Goal: Information Seeking & Learning: Learn about a topic

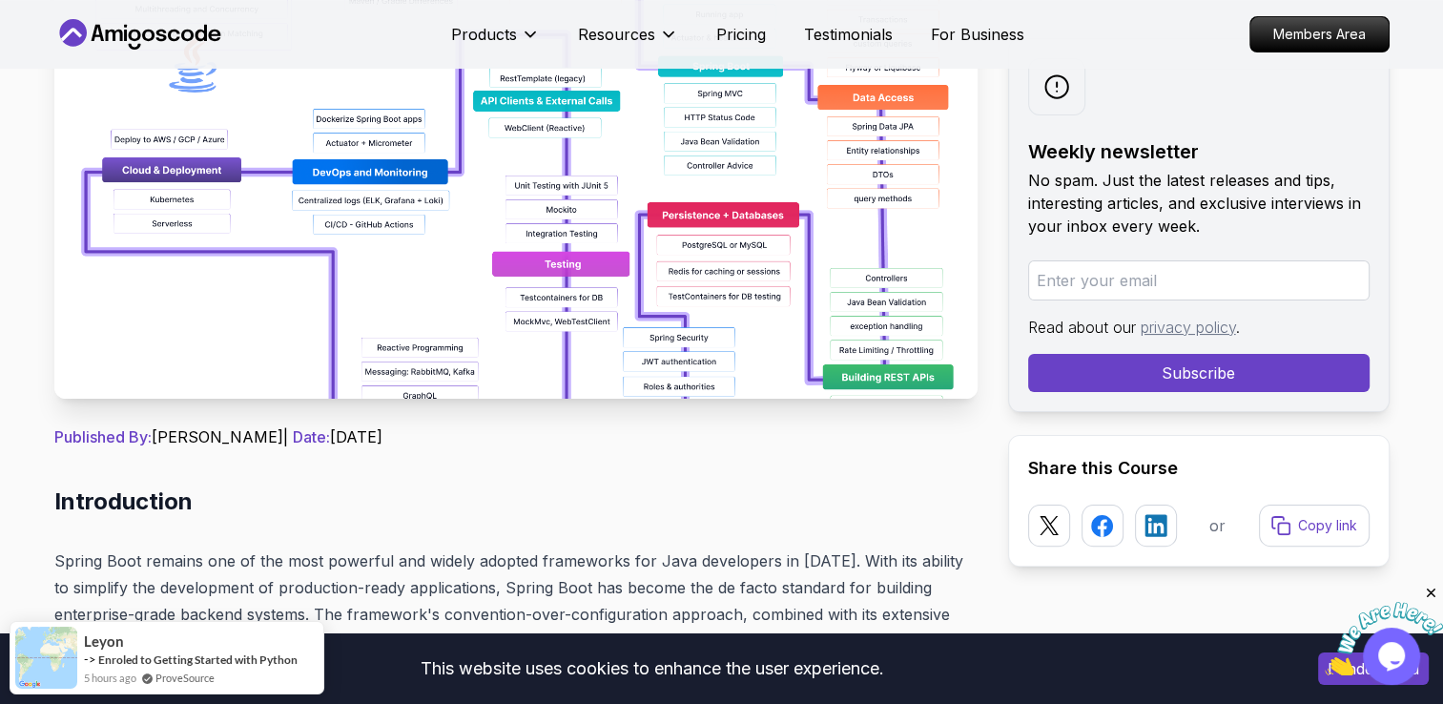
click at [660, 246] on img at bounding box center [515, 183] width 923 height 429
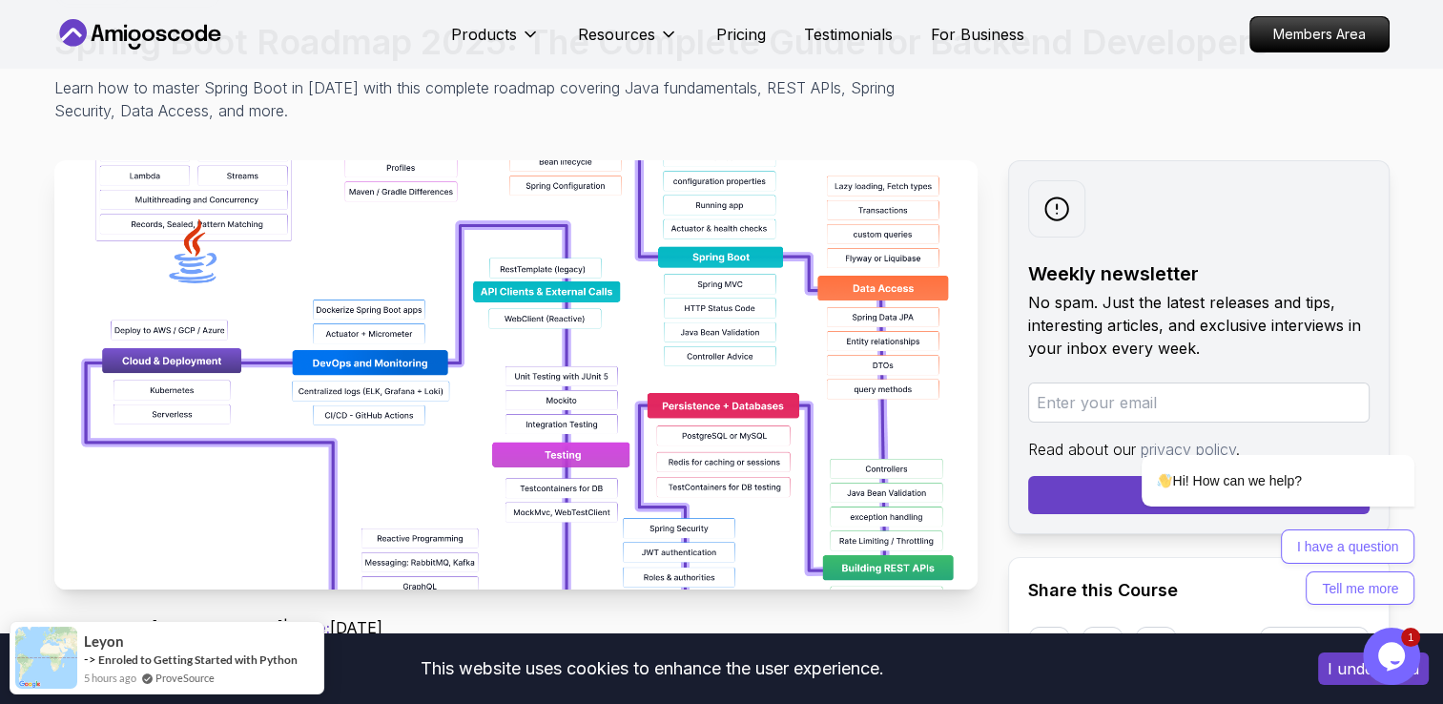
scroll to position [477, 0]
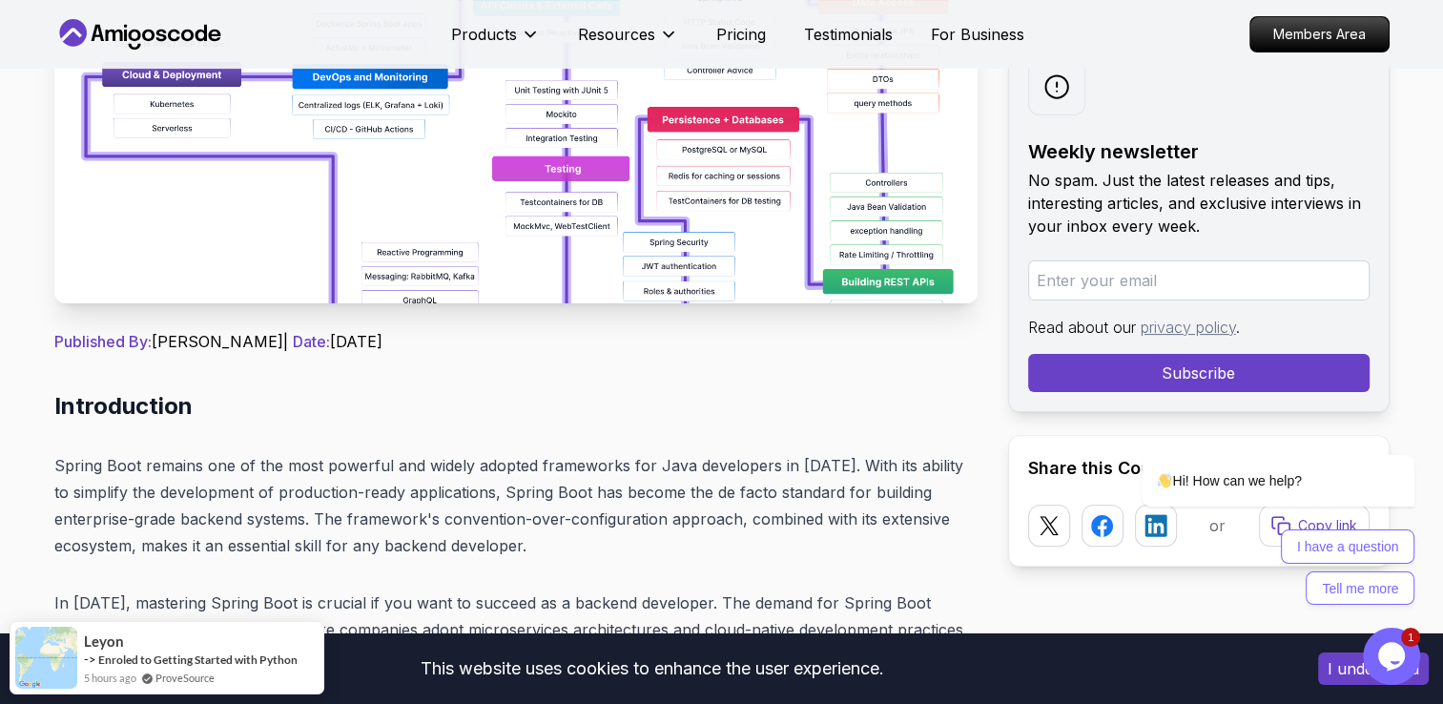
click at [506, 194] on img at bounding box center [515, 88] width 923 height 429
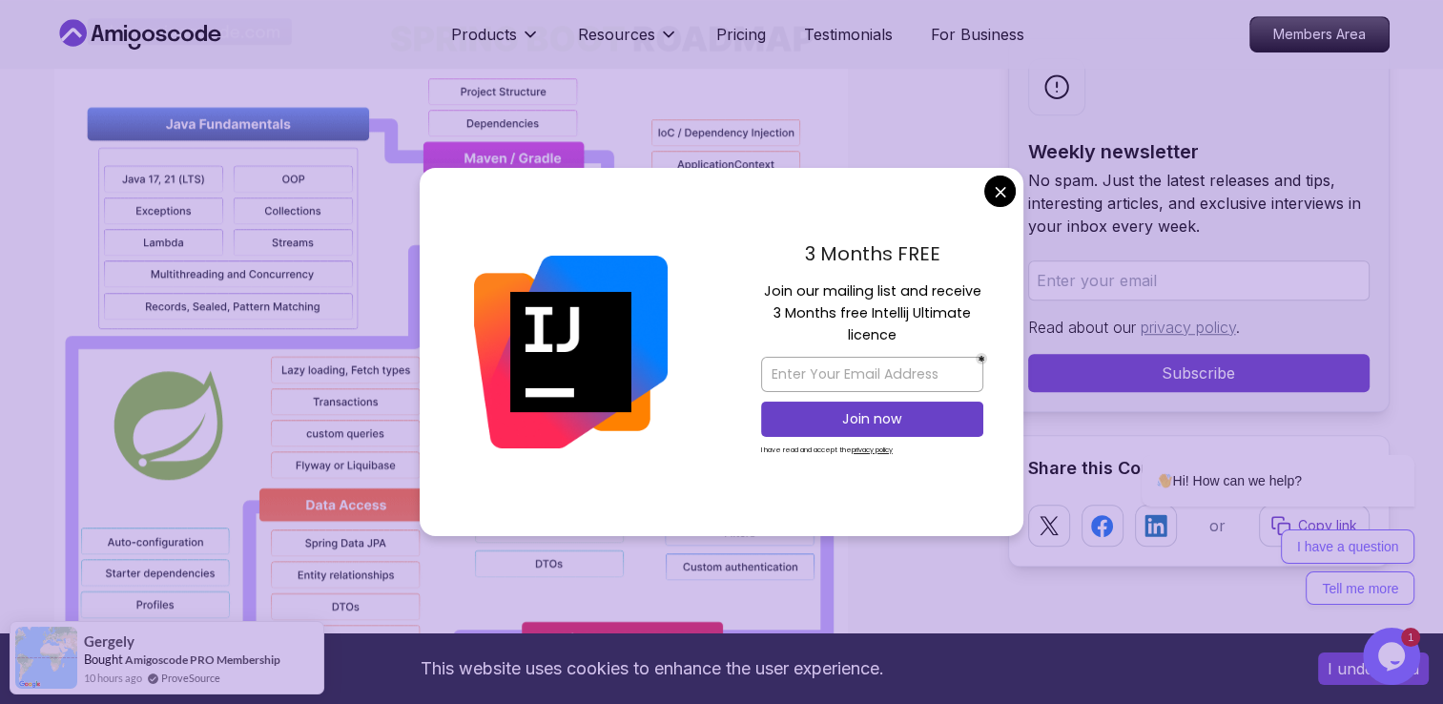
scroll to position [1145, 0]
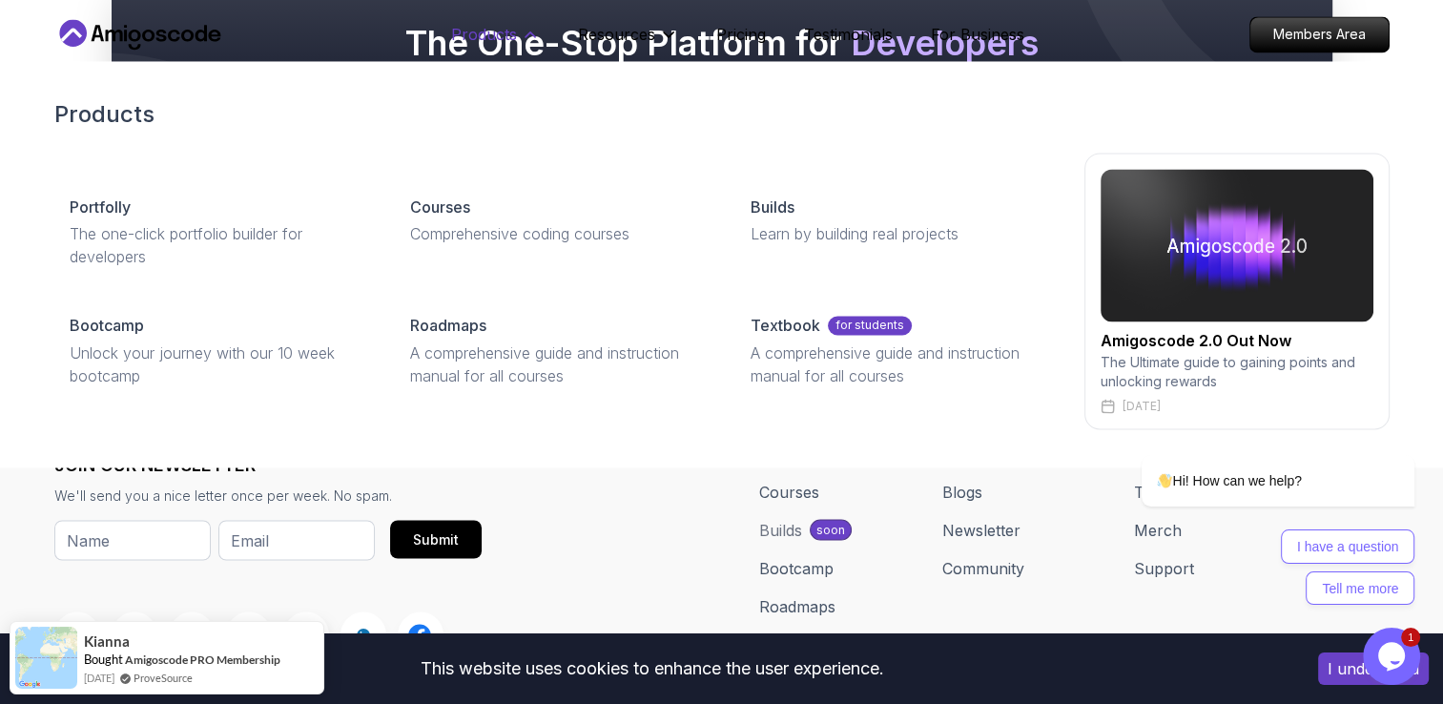
scroll to position [24517, 0]
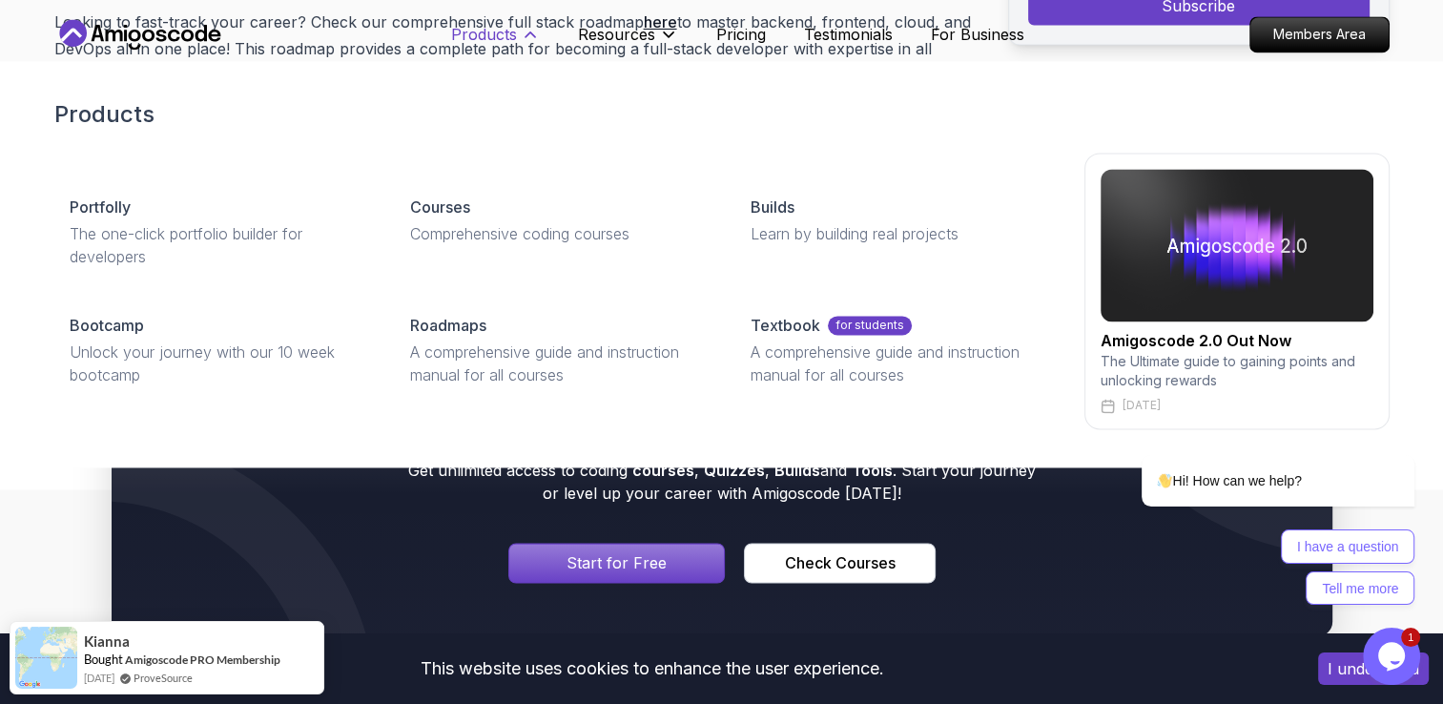
click at [507, 37] on p "Products" at bounding box center [484, 34] width 66 height 23
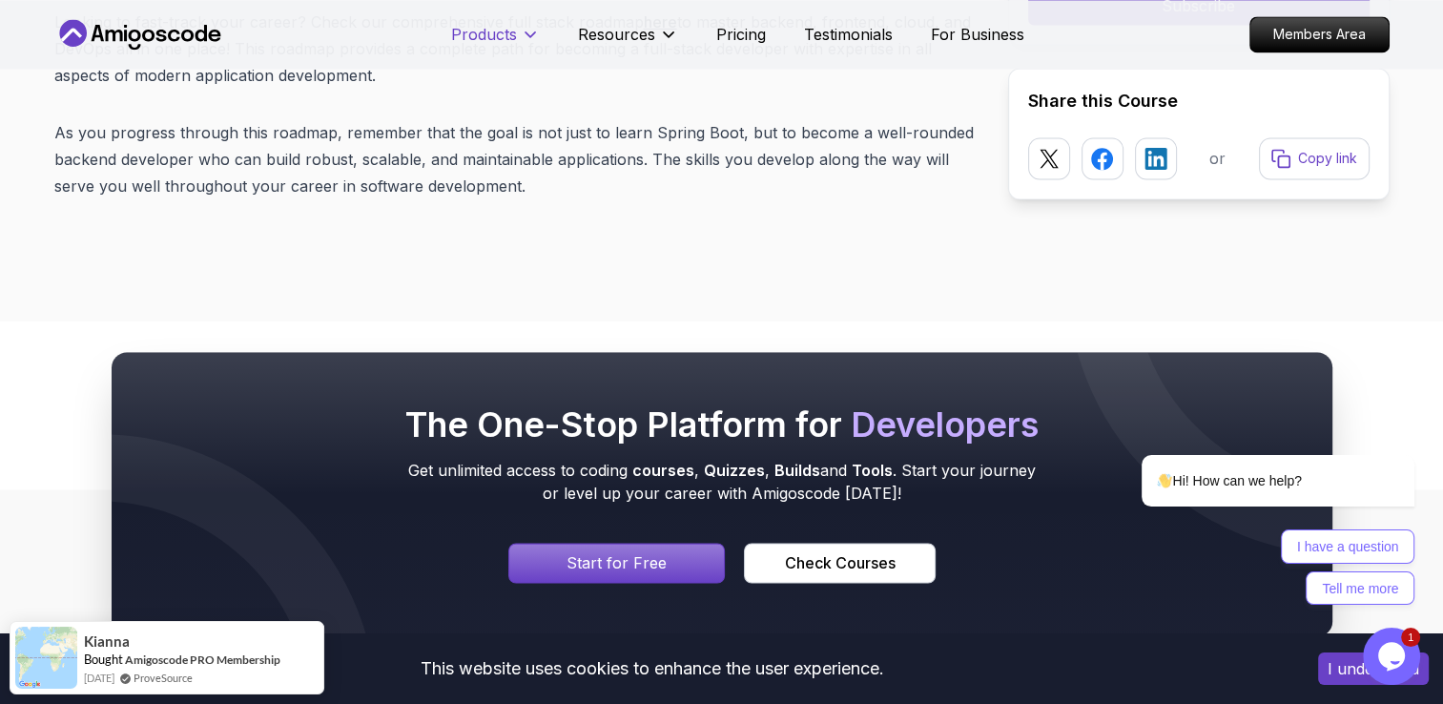
click at [507, 37] on p "Products" at bounding box center [484, 34] width 66 height 23
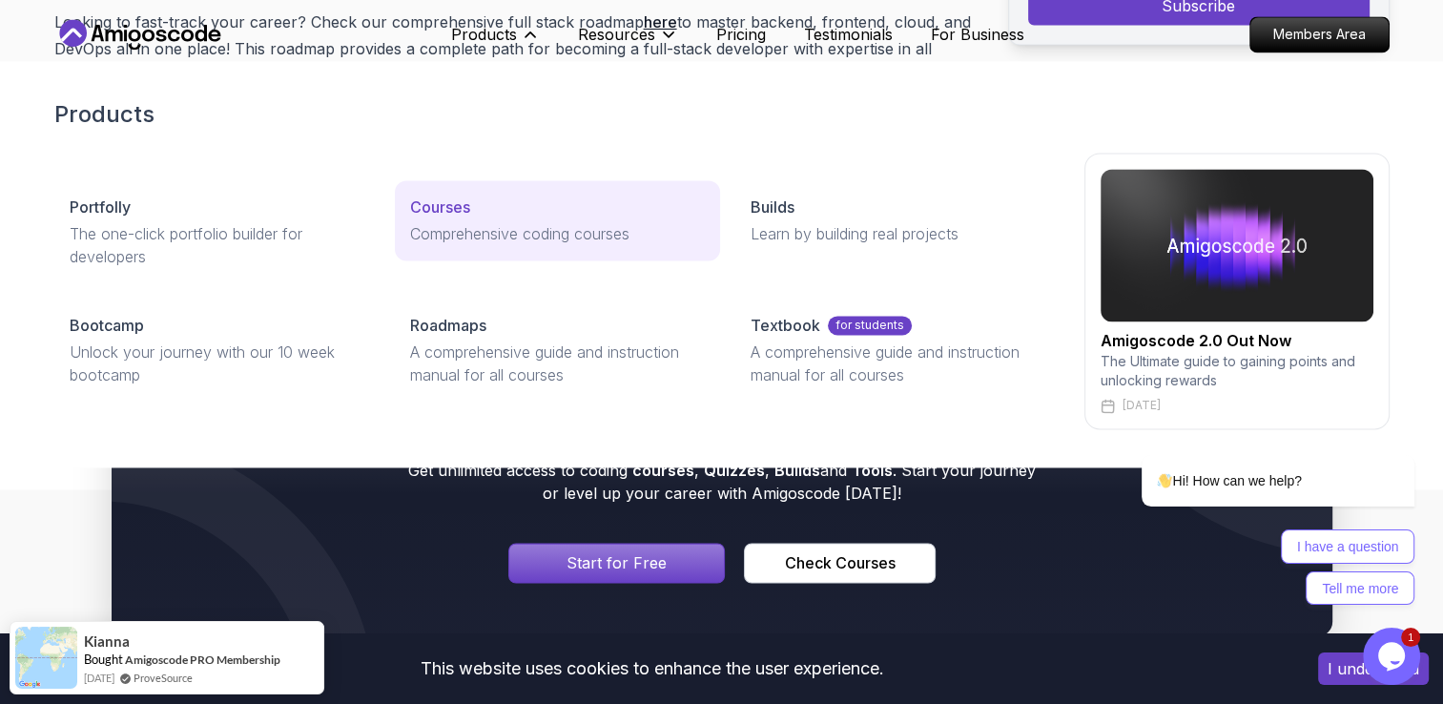
click at [465, 238] on p "Comprehensive coding courses" at bounding box center [557, 233] width 295 height 23
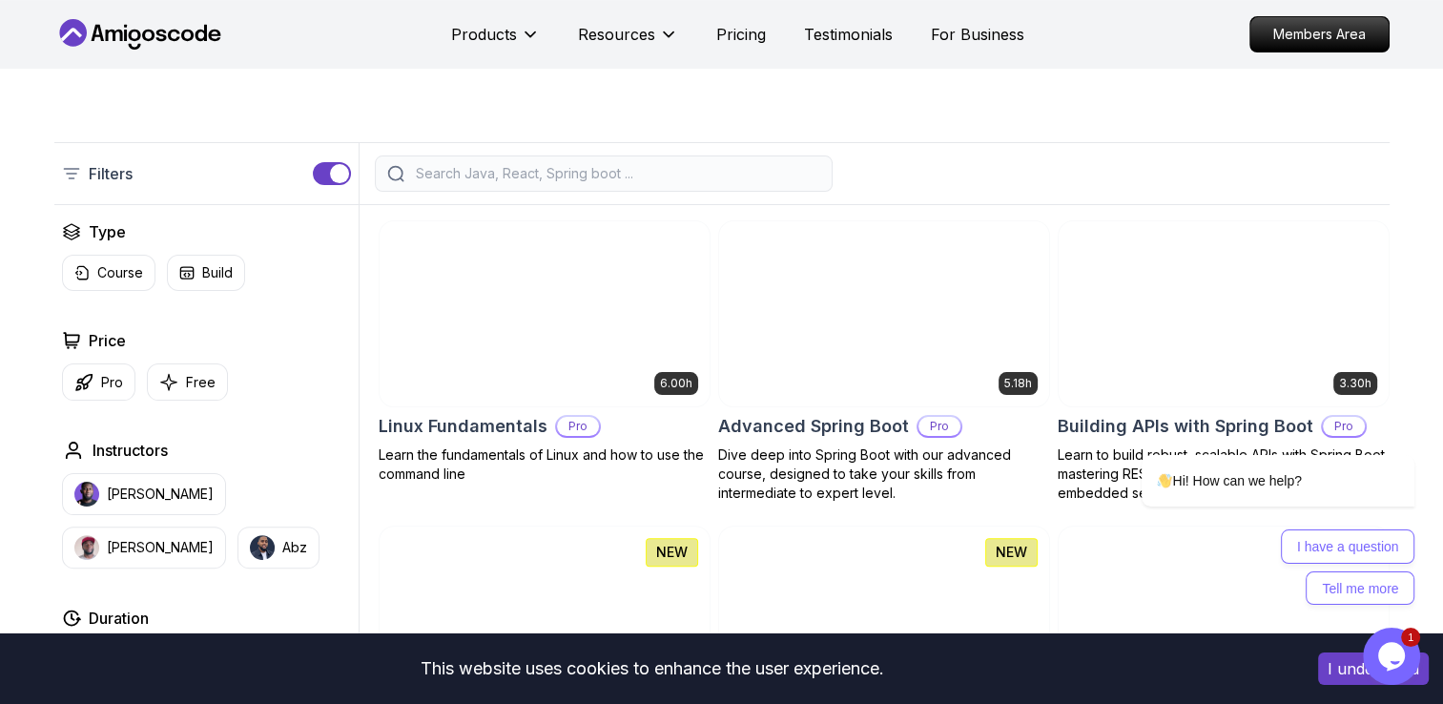
scroll to position [572, 0]
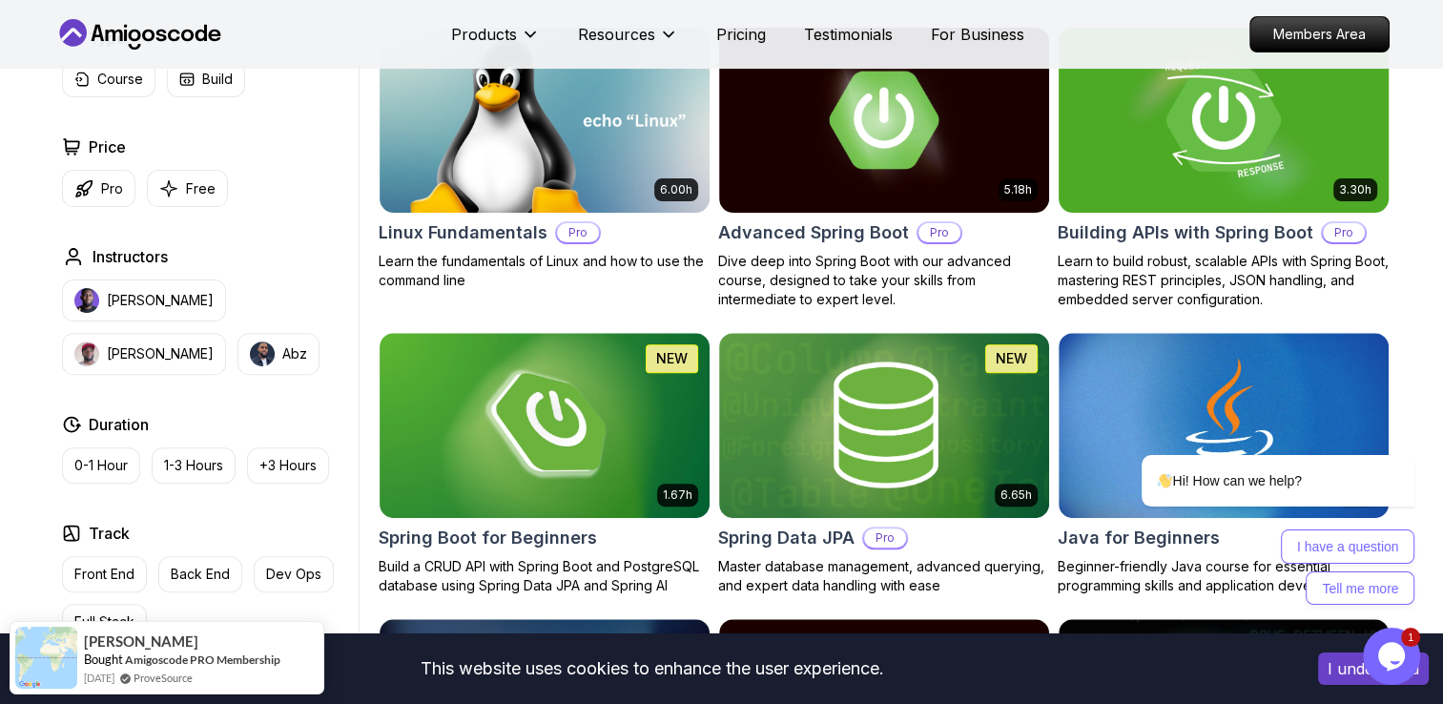
click at [1198, 183] on img at bounding box center [1223, 120] width 346 height 194
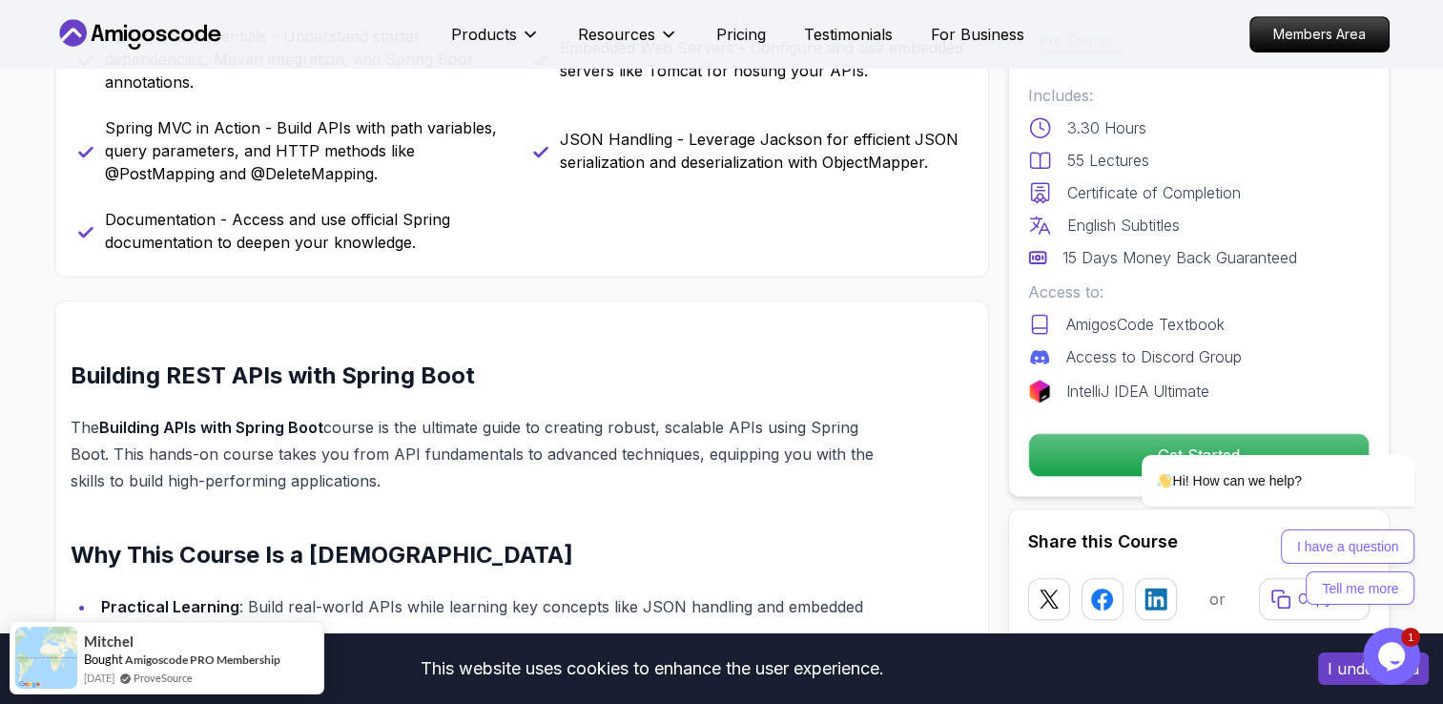
scroll to position [1049, 0]
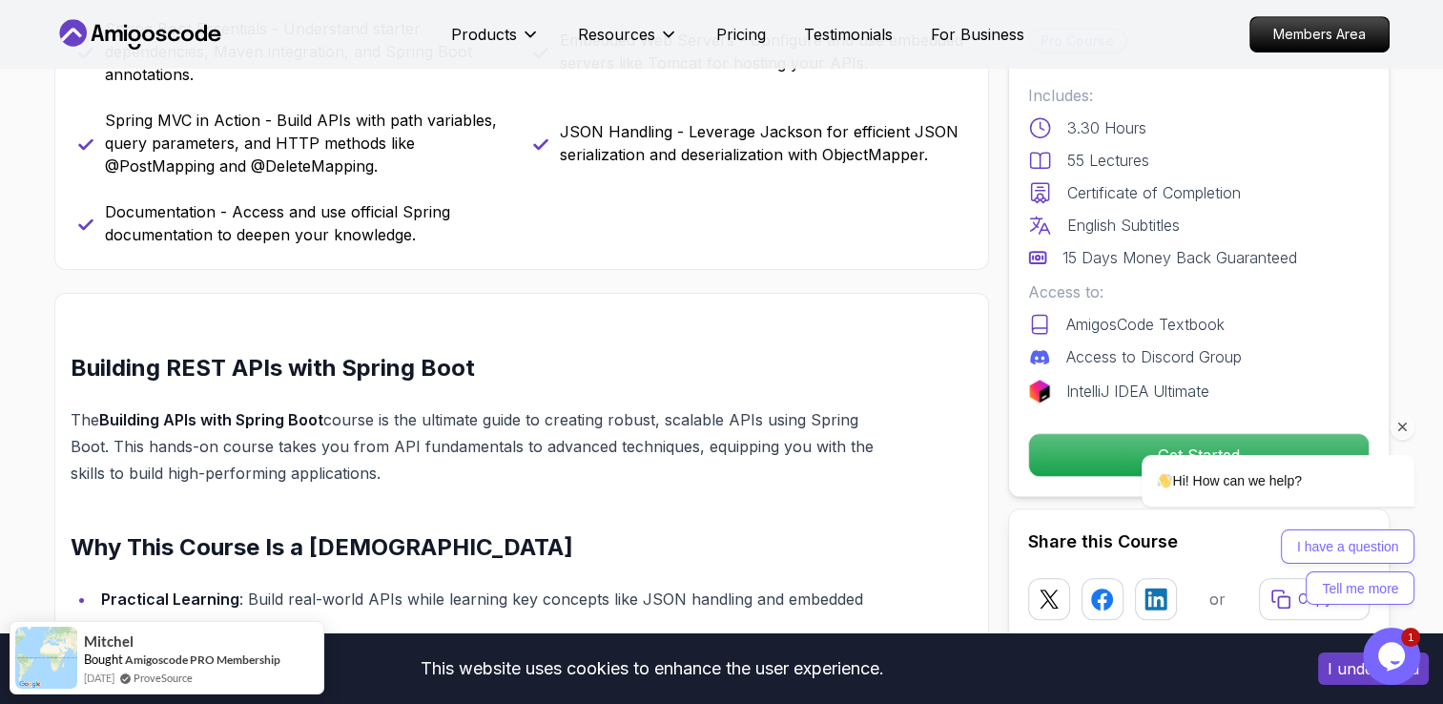
click at [1128, 465] on div "Hi! How can we help?" at bounding box center [1253, 481] width 323 height 52
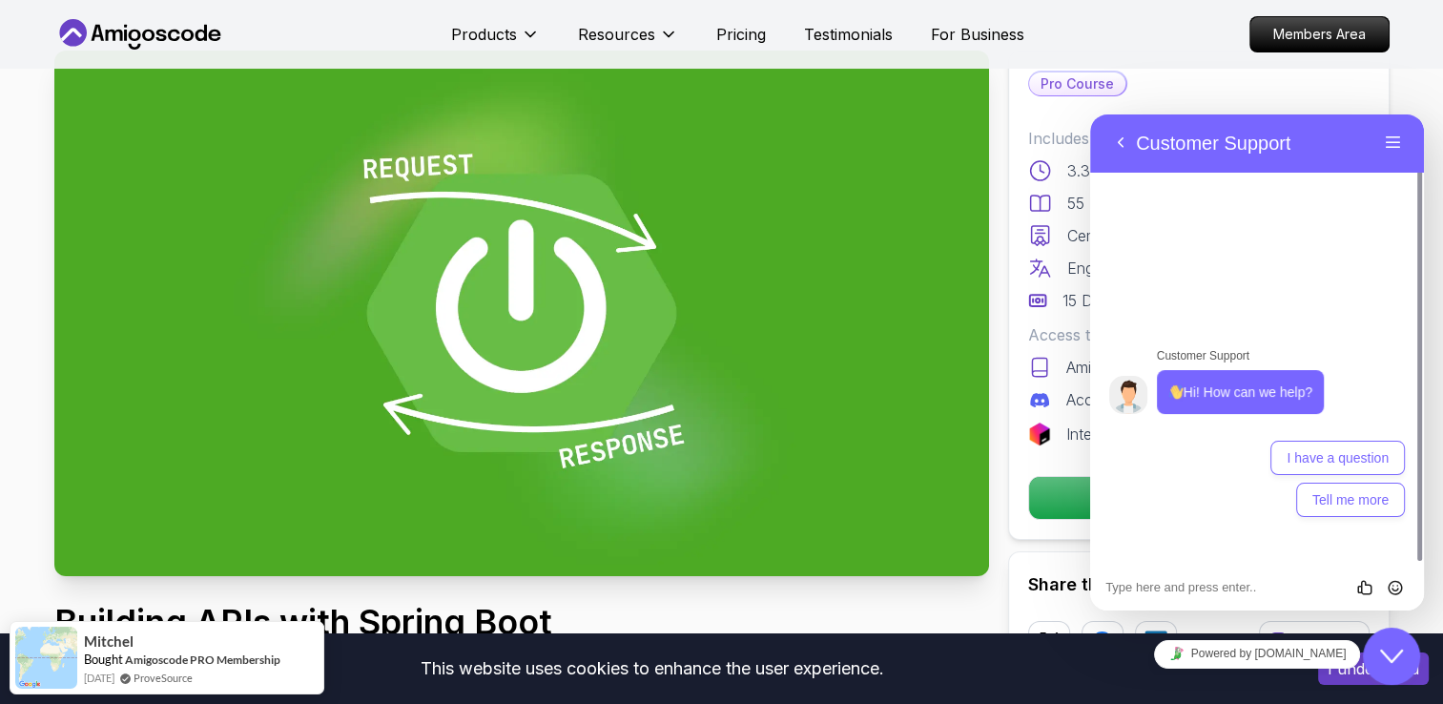
scroll to position [0, 0]
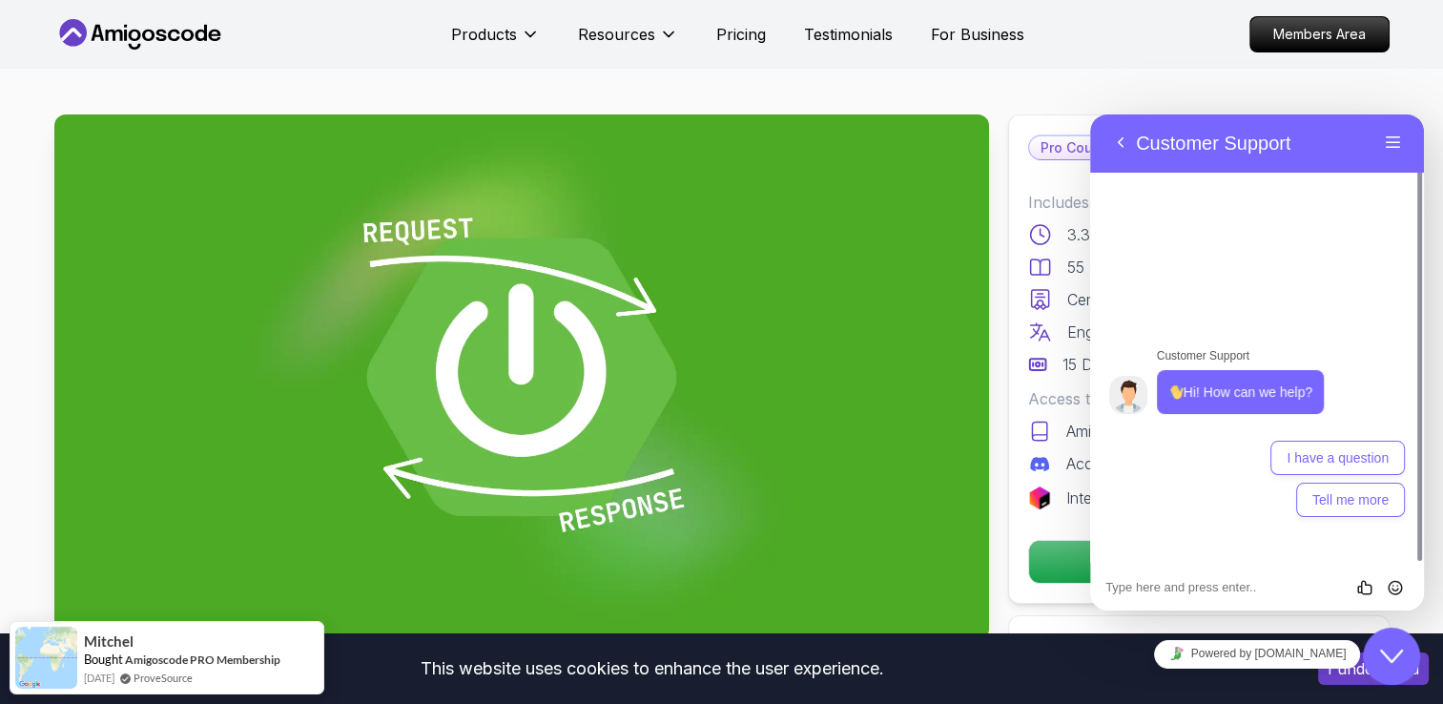
click at [216, 41] on icon at bounding box center [140, 34] width 172 height 31
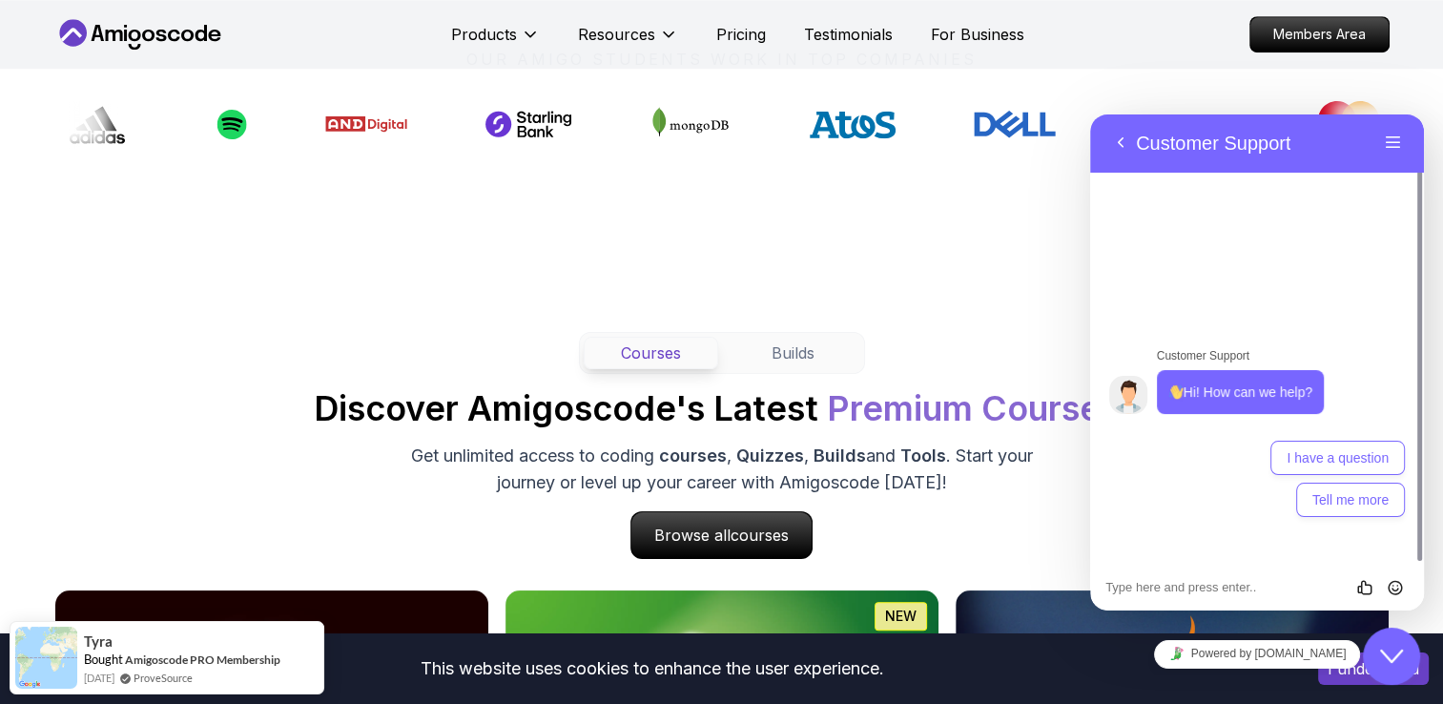
scroll to position [1335, 0]
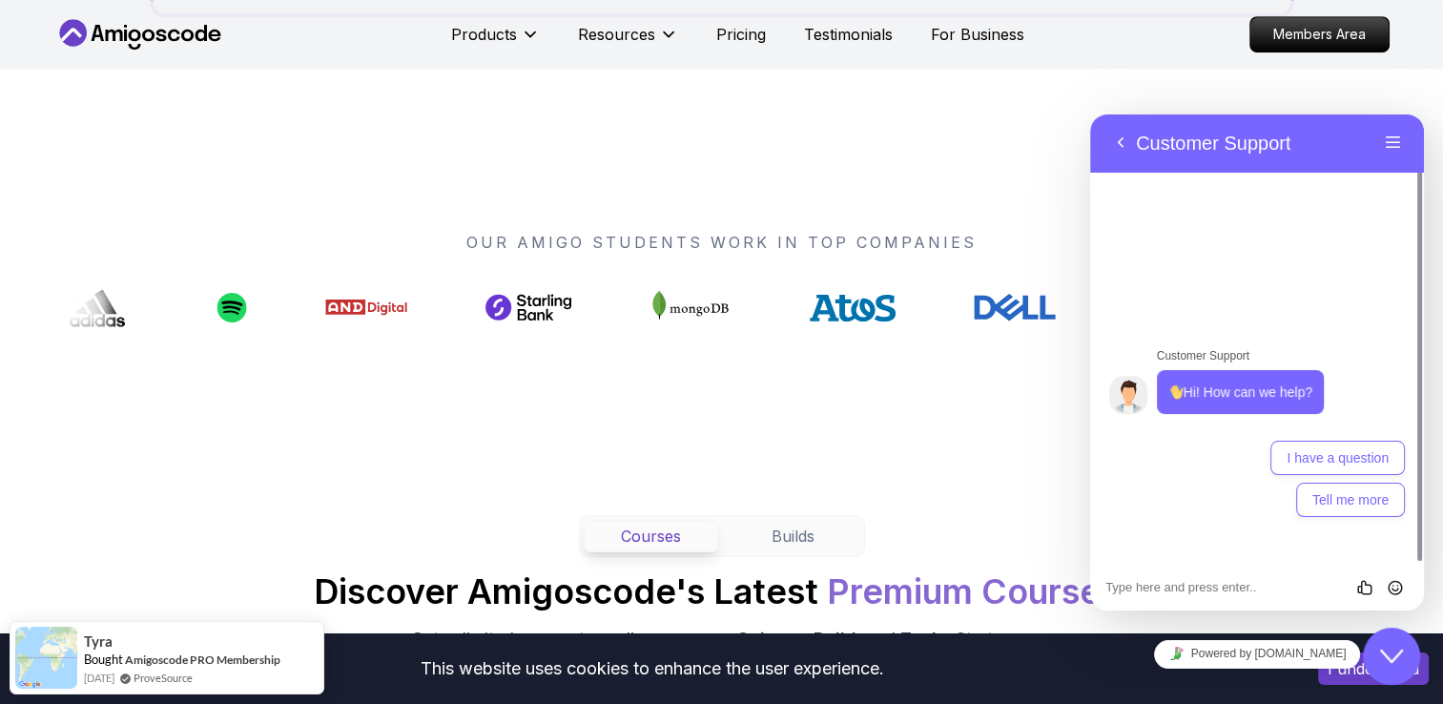
drag, startPoint x: 531, startPoint y: 327, endPoint x: 941, endPoint y: 312, distance: 410.4
click at [813, 273] on div "OUR AMIGO STUDENTS WORK IN TOP COMPANIES" at bounding box center [721, 281] width 1335 height 101
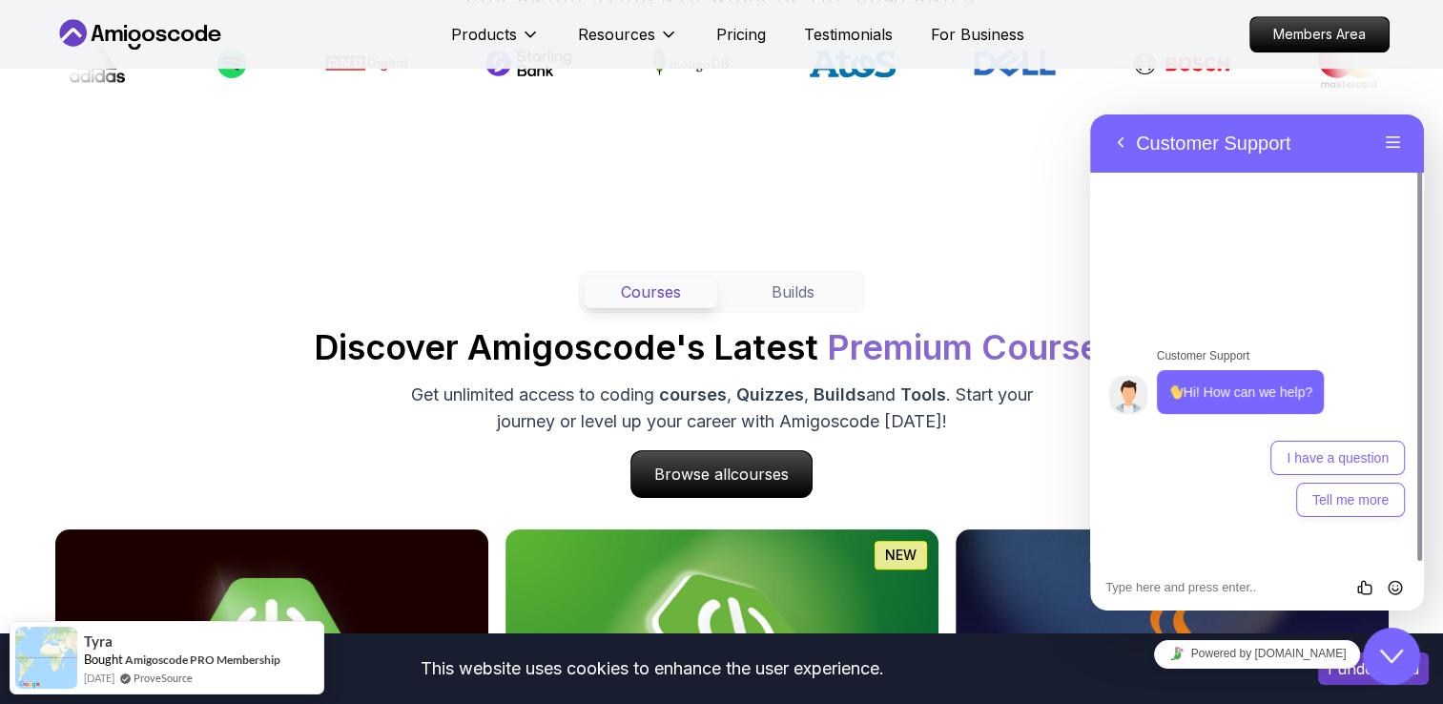
scroll to position [1717, 0]
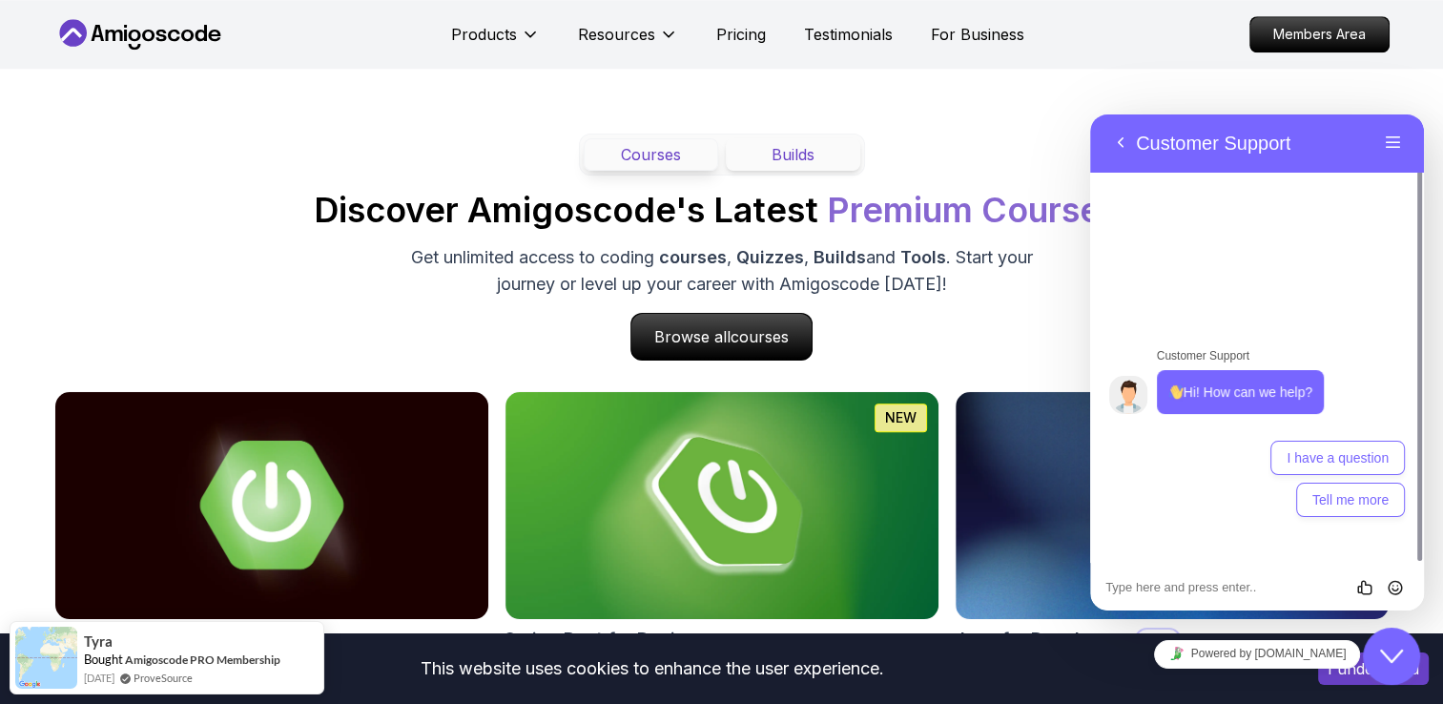
click at [807, 155] on button "Builds" at bounding box center [793, 154] width 134 height 32
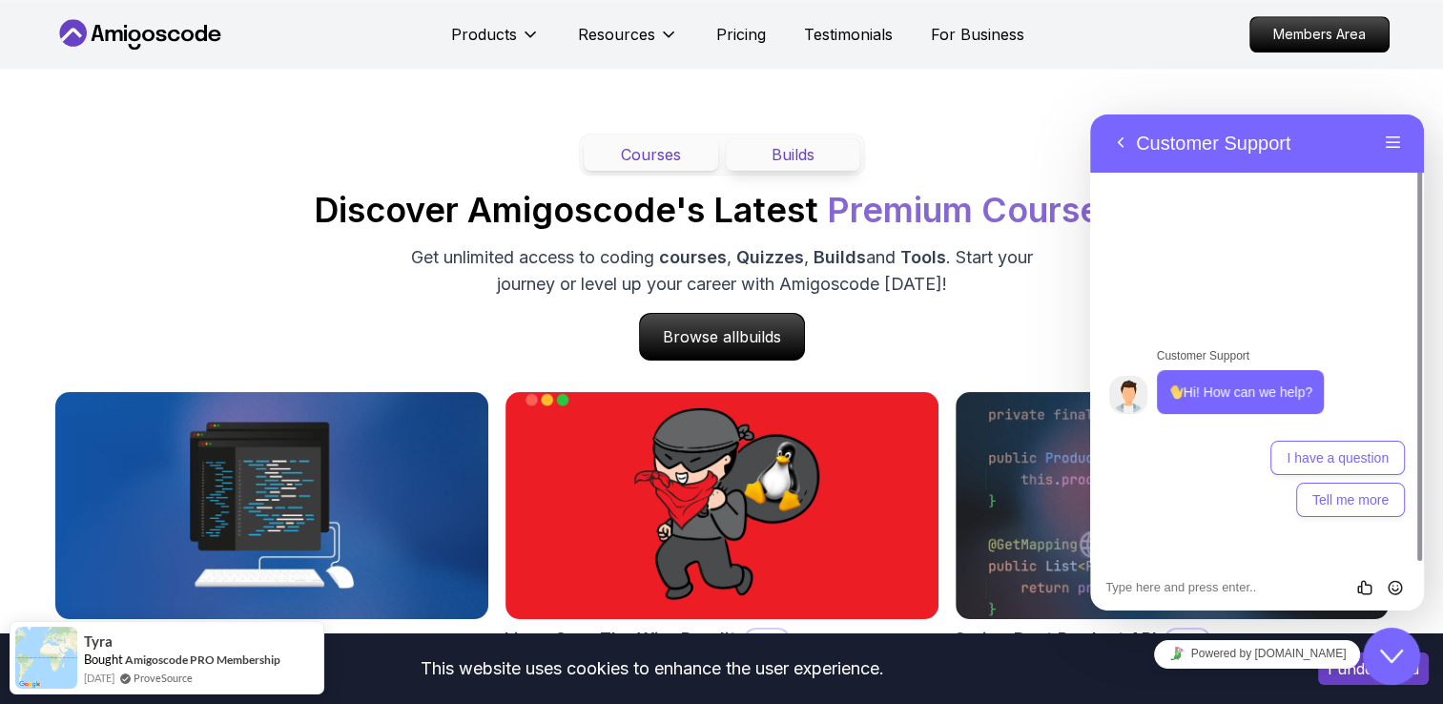
click at [688, 165] on button "Courses" at bounding box center [651, 154] width 134 height 32
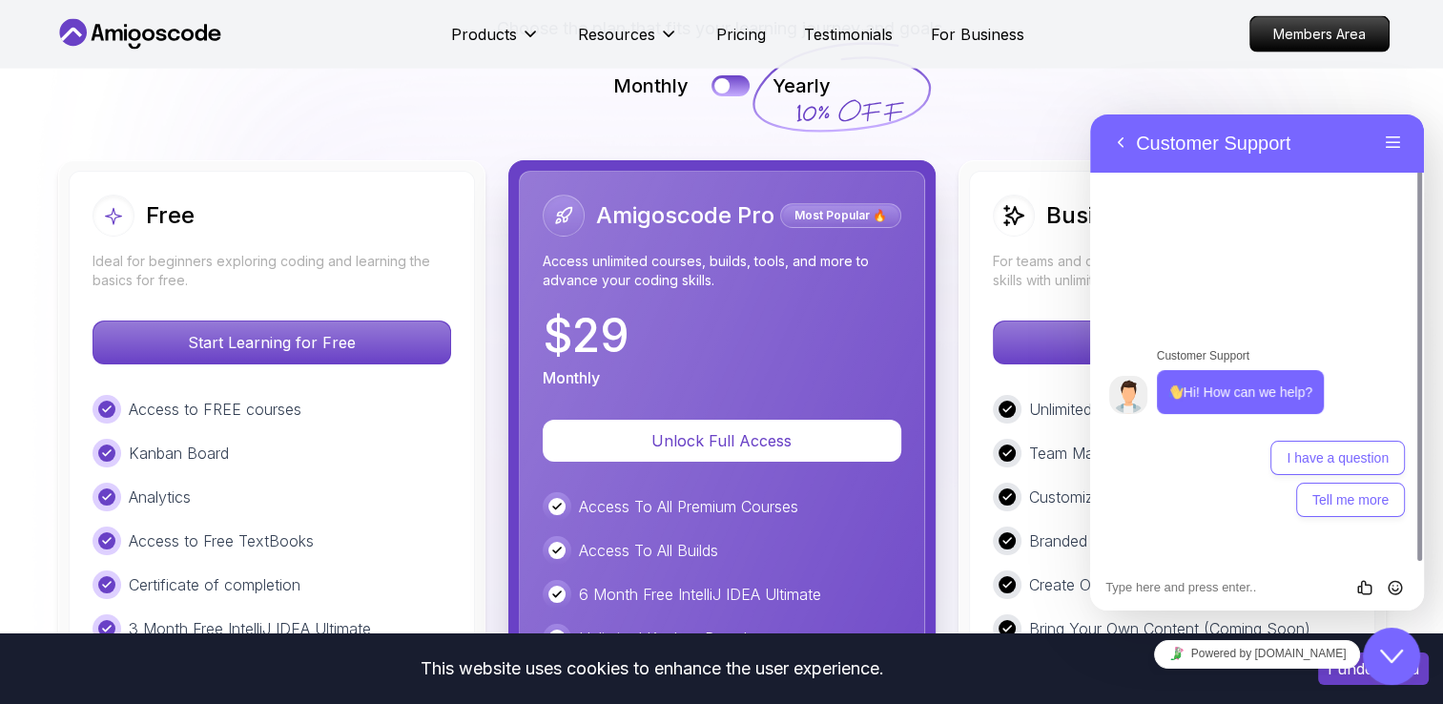
scroll to position [4292, 0]
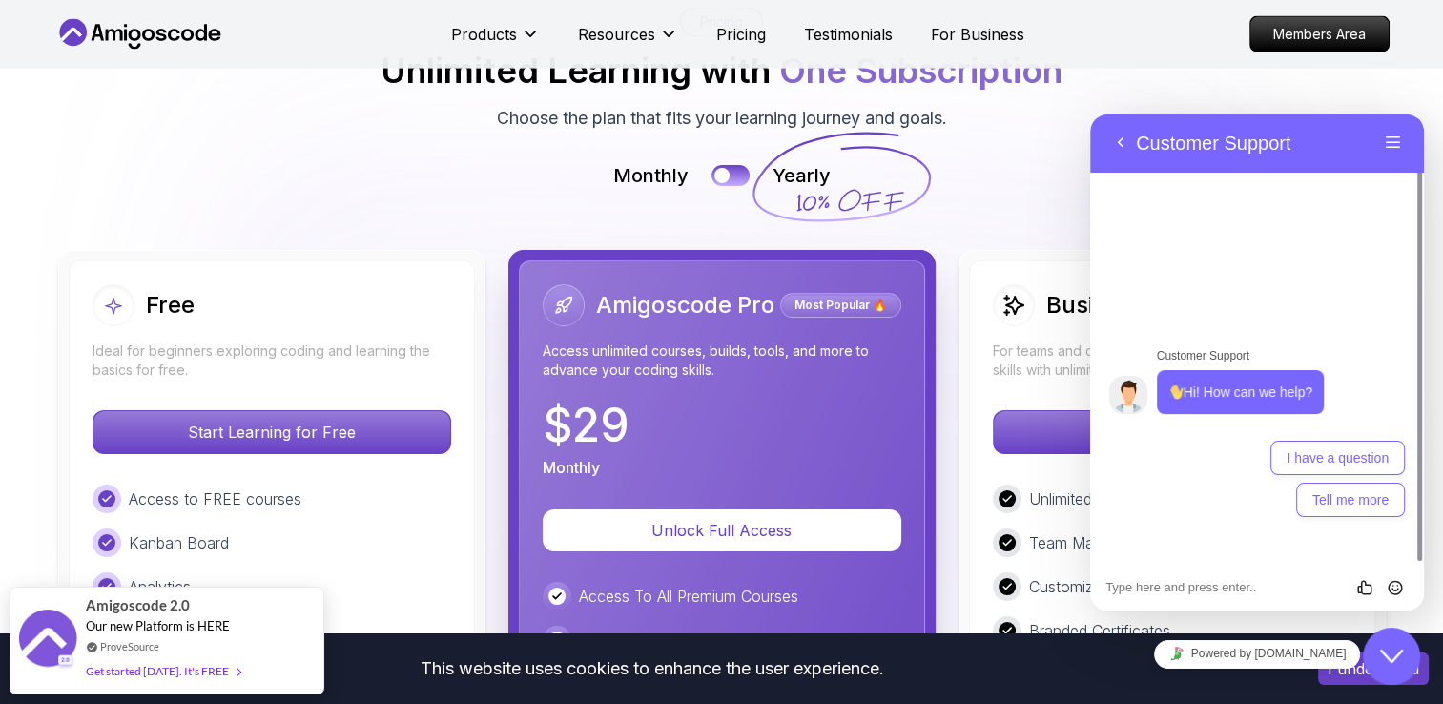
click at [1045, 127] on img at bounding box center [721, 574] width 1443 height 1377
click at [1116, 150] on button "Back" at bounding box center [1120, 143] width 31 height 29
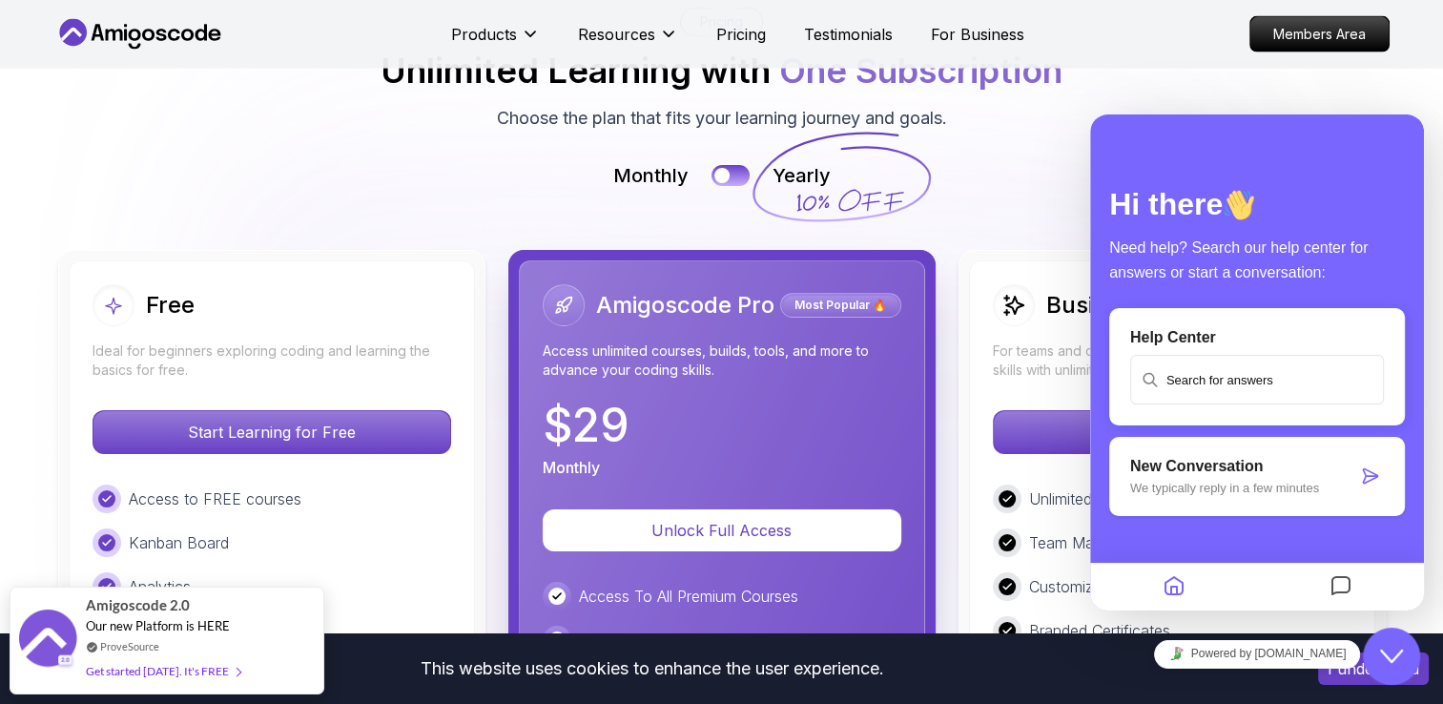
click at [1252, 116] on div at bounding box center [1257, 121] width 334 height 15
click at [1265, 162] on div "Monthly Yearly" at bounding box center [721, 175] width 1335 height 27
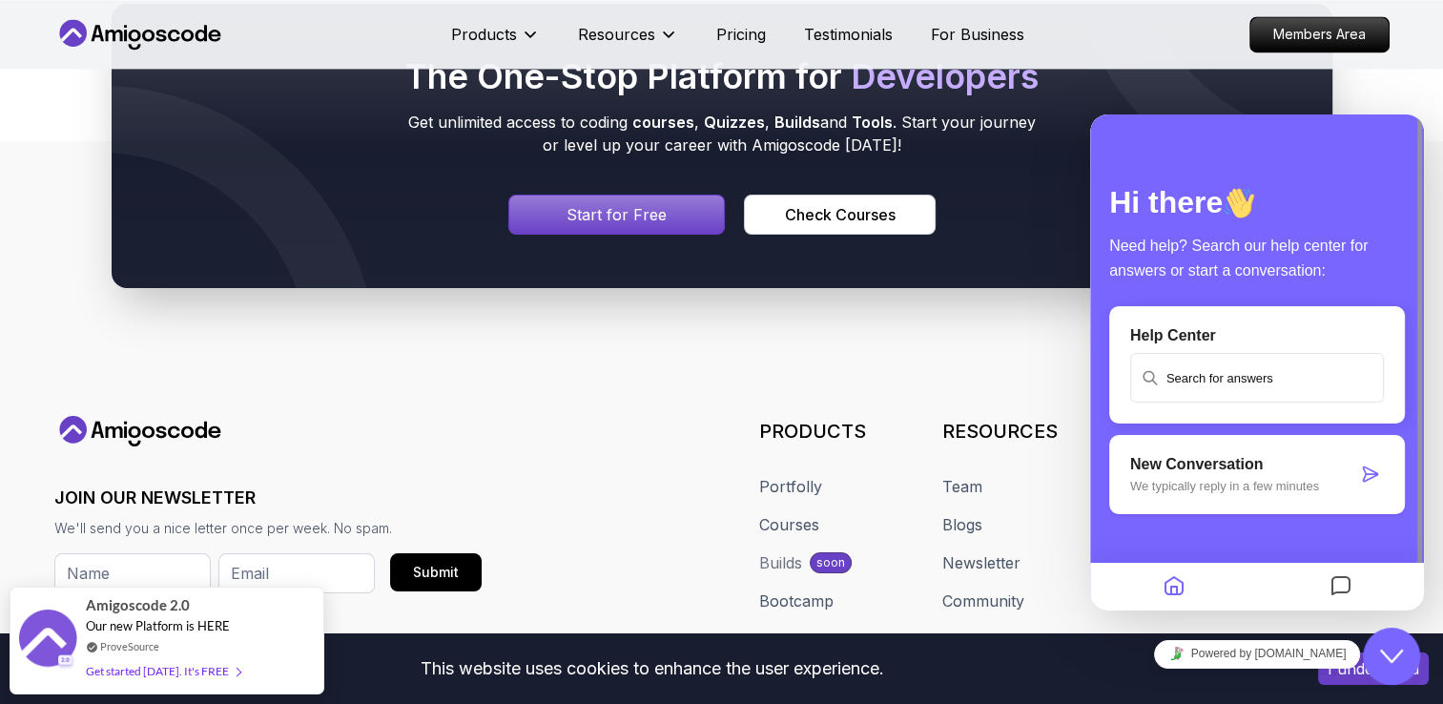
click at [492, 364] on div "The One-Stop Platform for Developers Get unlimited access to coding courses , Q…" at bounding box center [721, 145] width 1443 height 467
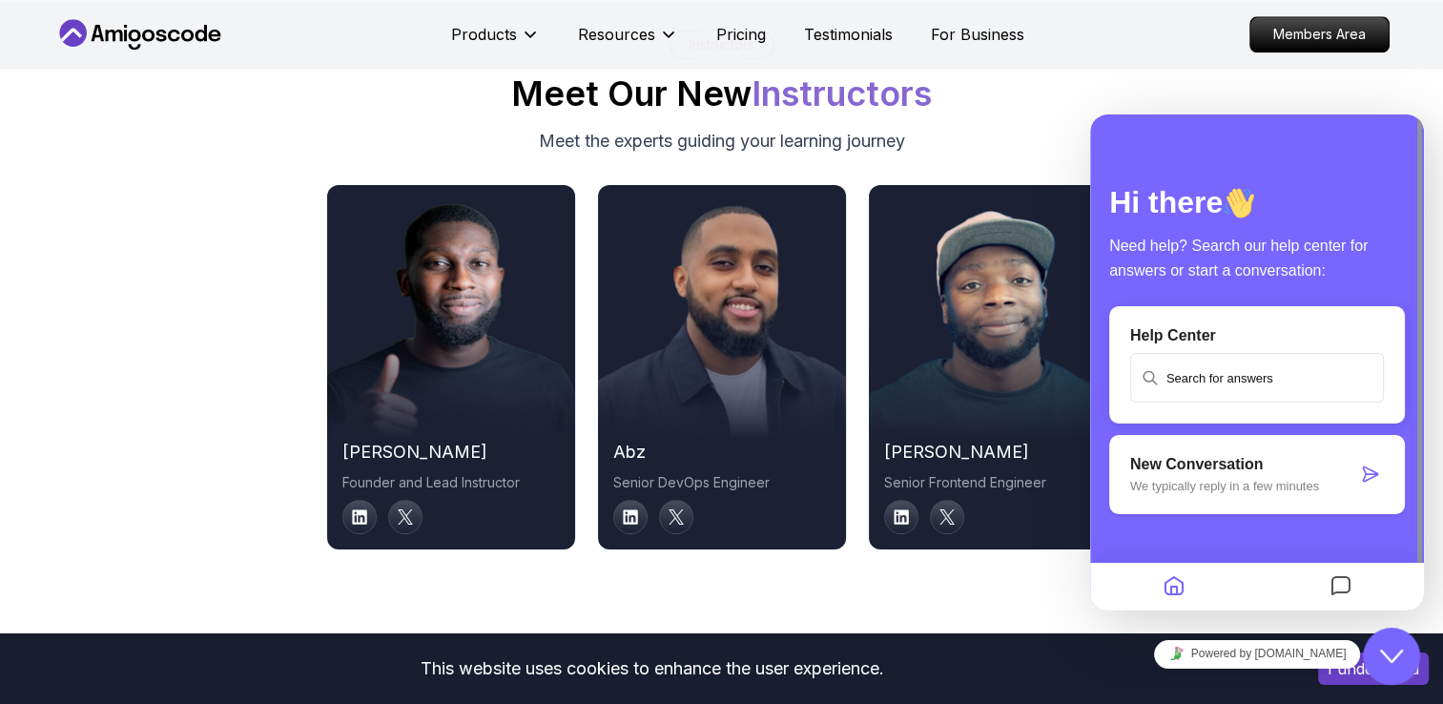
scroll to position [9312, 0]
